Goal: Information Seeking & Learning: Learn about a topic

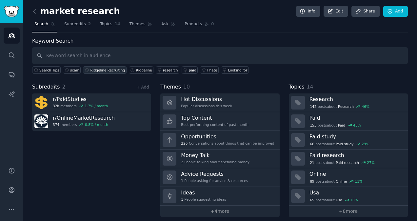
click at [92, 70] on div "Ridgeline Recruiting" at bounding box center [107, 70] width 35 height 5
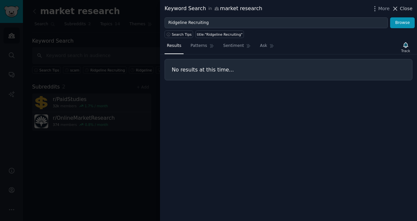
click at [404, 7] on span "Close" at bounding box center [406, 8] width 12 height 7
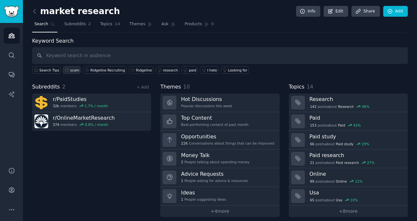
click at [70, 68] on div "scam" at bounding box center [74, 70] width 9 height 5
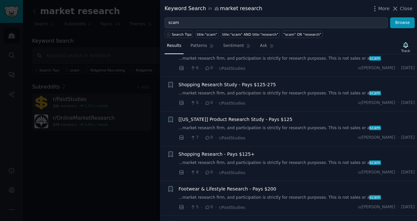
scroll to position [233, 0]
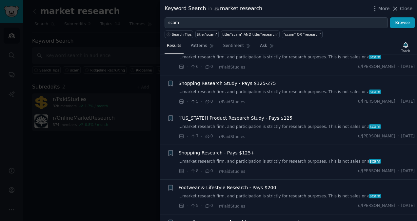
click at [255, 124] on link "...market research firm, and participation is strictly for research purposes. T…" at bounding box center [297, 127] width 236 height 6
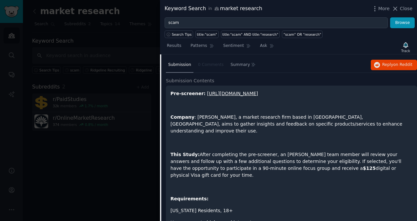
scroll to position [318, 0]
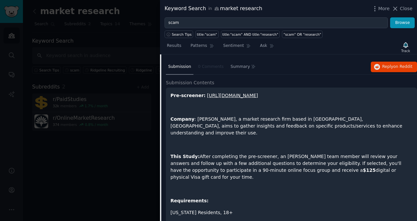
click at [234, 93] on link "[URL][DOMAIN_NAME]" at bounding box center [232, 95] width 51 height 5
click at [344, 110] on div "Pre-screener: [URL][DOMAIN_NAME] Company : [PERSON_NAME], a market research fir…" at bounding box center [291, 175] width 242 height 166
click at [401, 5] on span "Close" at bounding box center [406, 8] width 12 height 7
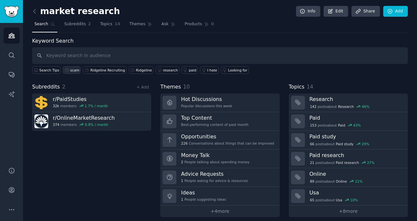
click at [66, 69] on icon at bounding box center [67, 70] width 5 height 5
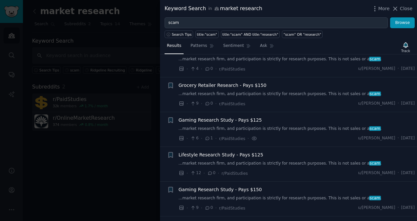
scroll to position [23, 0]
click at [218, 120] on span "Gaming Research Study - Pays $125" at bounding box center [220, 119] width 83 height 7
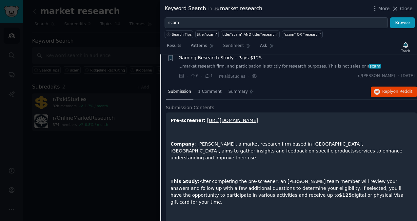
scroll to position [85, 0]
click at [204, 89] on span "1 Comment" at bounding box center [210, 92] width 24 height 6
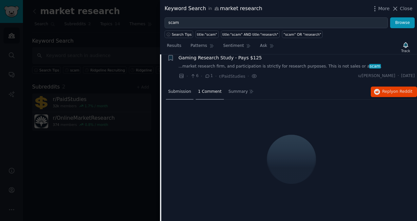
click at [178, 89] on span "Submission" at bounding box center [179, 92] width 23 height 6
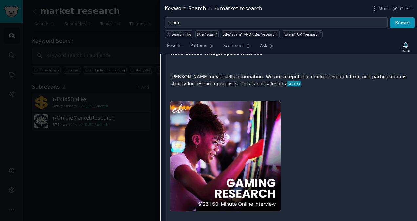
scroll to position [259, 0]
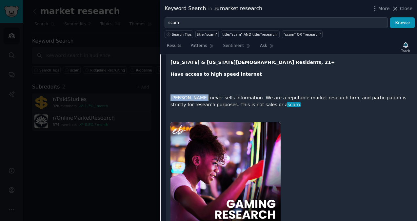
drag, startPoint x: 171, startPoint y: 82, endPoint x: 196, endPoint y: 85, distance: 25.4
click at [196, 94] on p "[PERSON_NAME] never sells information. We are a reputable market research firm,…" at bounding box center [291, 101] width 242 height 14
drag, startPoint x: 196, startPoint y: 85, endPoint x: 203, endPoint y: 85, distance: 6.9
click at [203, 94] on p "[PERSON_NAME] never sells information. We are a reputable market research firm,…" at bounding box center [291, 101] width 242 height 14
drag, startPoint x: 315, startPoint y: 129, endPoint x: 315, endPoint y: 135, distance: 5.6
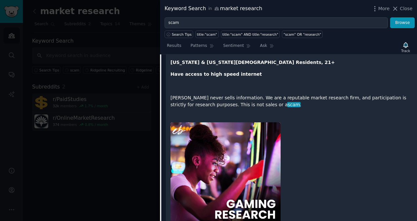
click at [315, 135] on div at bounding box center [291, 180] width 242 height 124
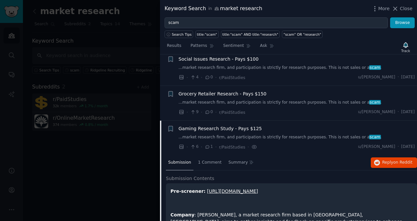
scroll to position [14, 0]
click at [286, 90] on div "Grocery Retailer Research - Pays $150" at bounding box center [297, 93] width 236 height 7
click at [223, 94] on span "Grocery Retailer Research - Pays $150" at bounding box center [223, 93] width 88 height 7
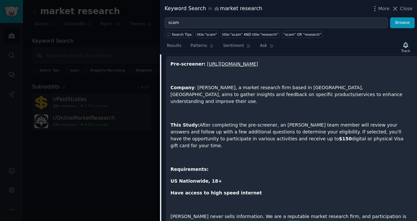
scroll to position [106, 0]
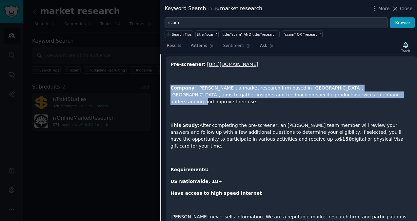
drag, startPoint x: 171, startPoint y: 86, endPoint x: 327, endPoint y: 96, distance: 156.2
click at [327, 96] on p "Company : [PERSON_NAME], a market research firm based in [GEOGRAPHIC_DATA], [GE…" at bounding box center [291, 95] width 242 height 21
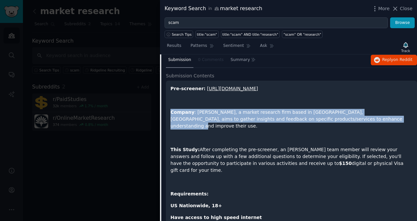
scroll to position [84, 0]
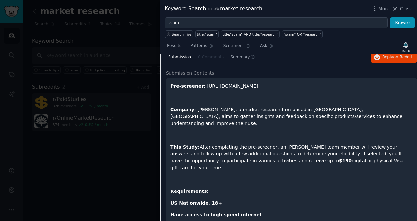
click at [279, 176] on p at bounding box center [291, 179] width 242 height 7
